Goal: Check status

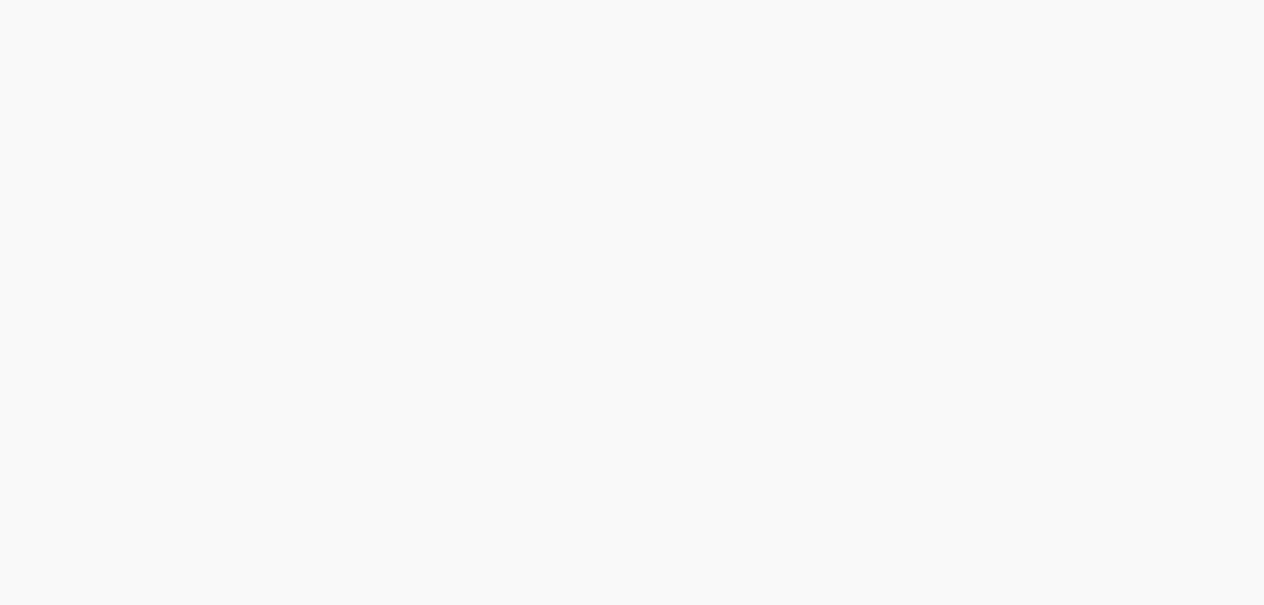
click at [411, 0] on html at bounding box center [632, 0] width 1264 height 0
